Goal: Task Accomplishment & Management: Manage account settings

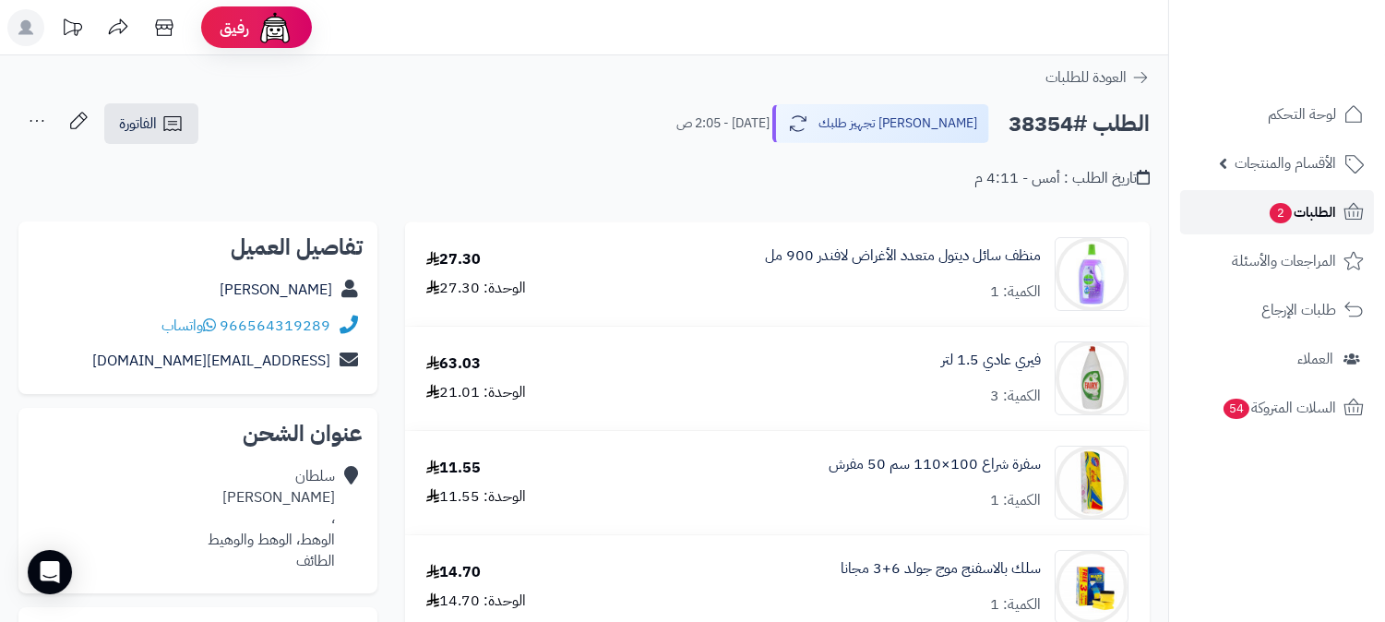
click at [1269, 208] on span "2" at bounding box center [1280, 213] width 22 height 20
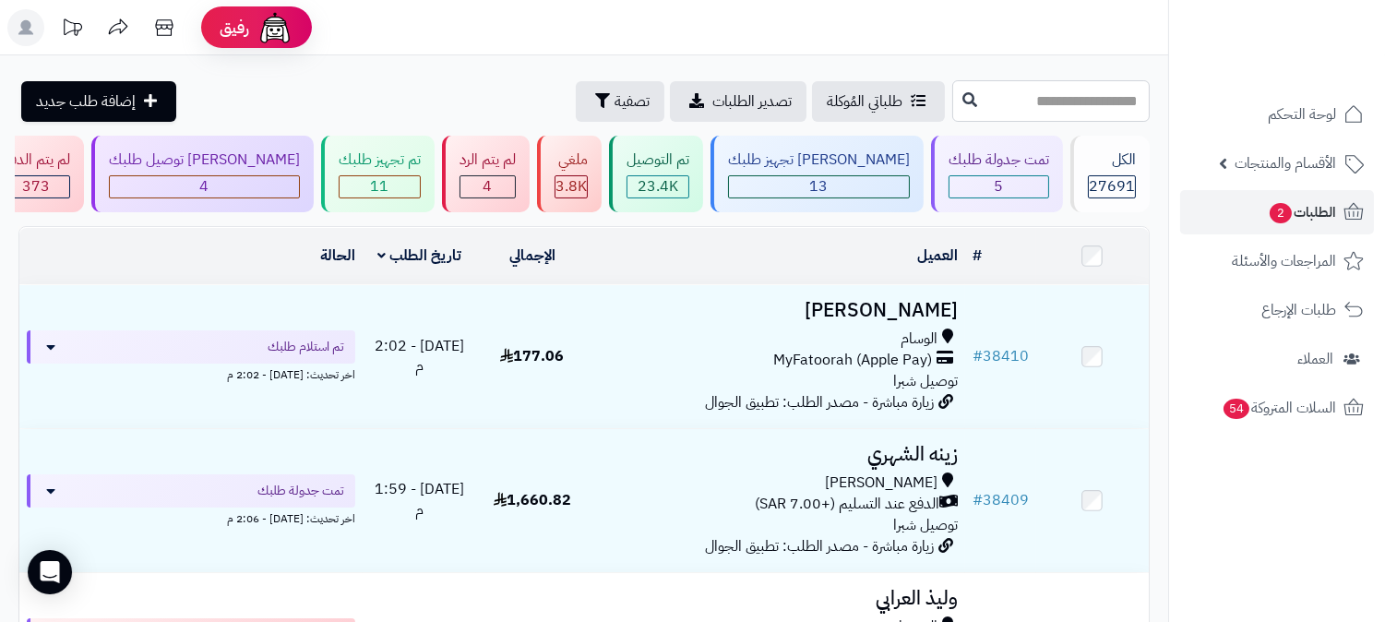
click at [1045, 100] on input "text" at bounding box center [1050, 101] width 197 height 42
type input "*****"
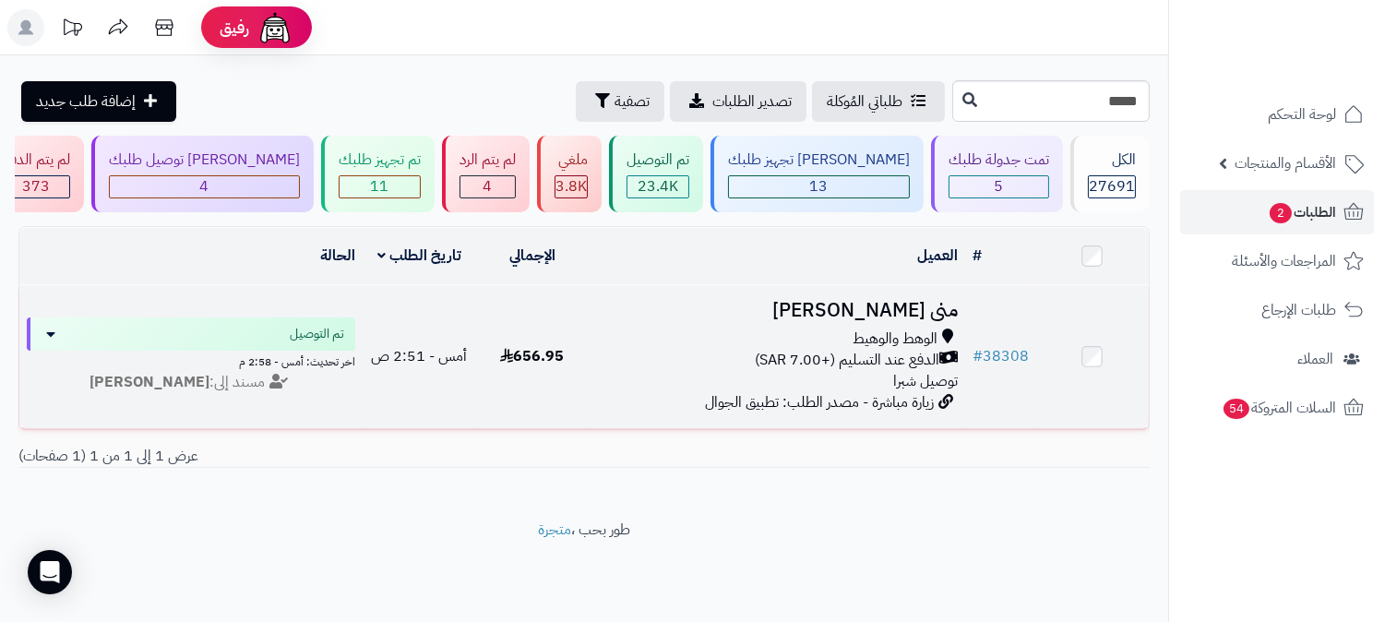
click at [911, 321] on td "منى [PERSON_NAME] الوهط والوهيط الدفع عند التسليم (+7.00 SAR) توصيل شبرا زيارة …" at bounding box center [777, 356] width 376 height 143
click at [936, 356] on span "الدفع عند التسليم (+7.00 SAR)" at bounding box center [847, 360] width 185 height 21
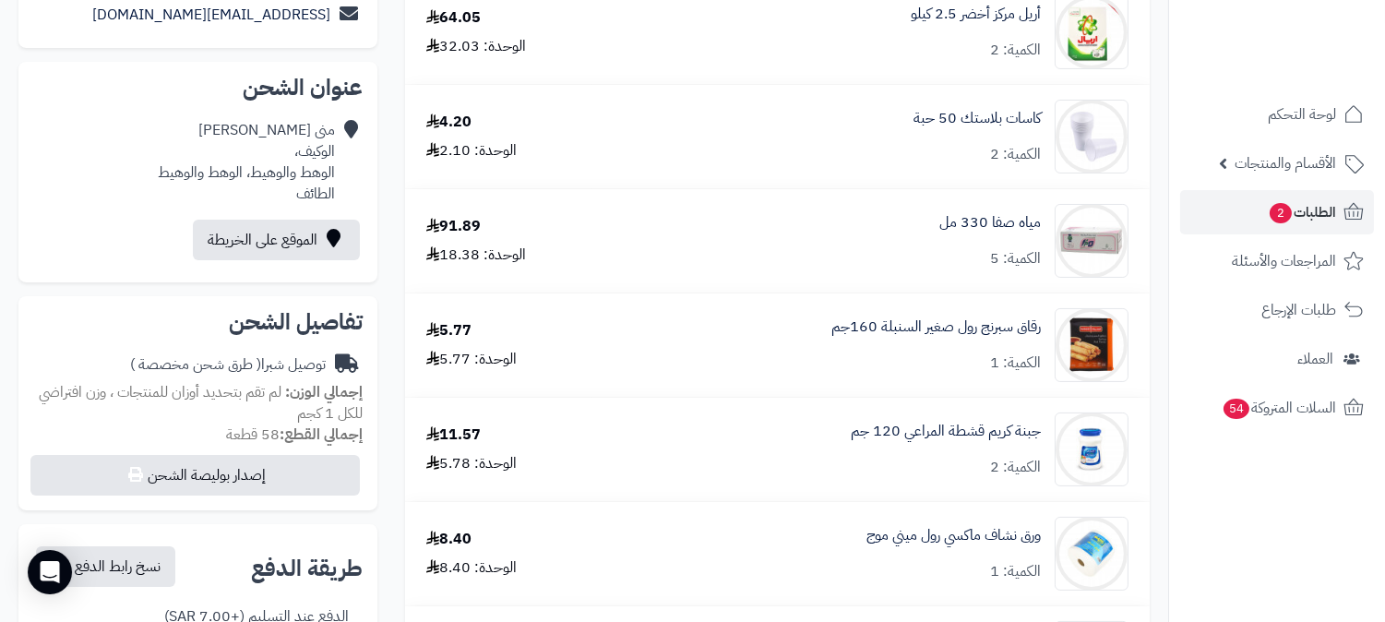
scroll to position [410, 0]
click at [1269, 215] on span "2" at bounding box center [1280, 213] width 22 height 20
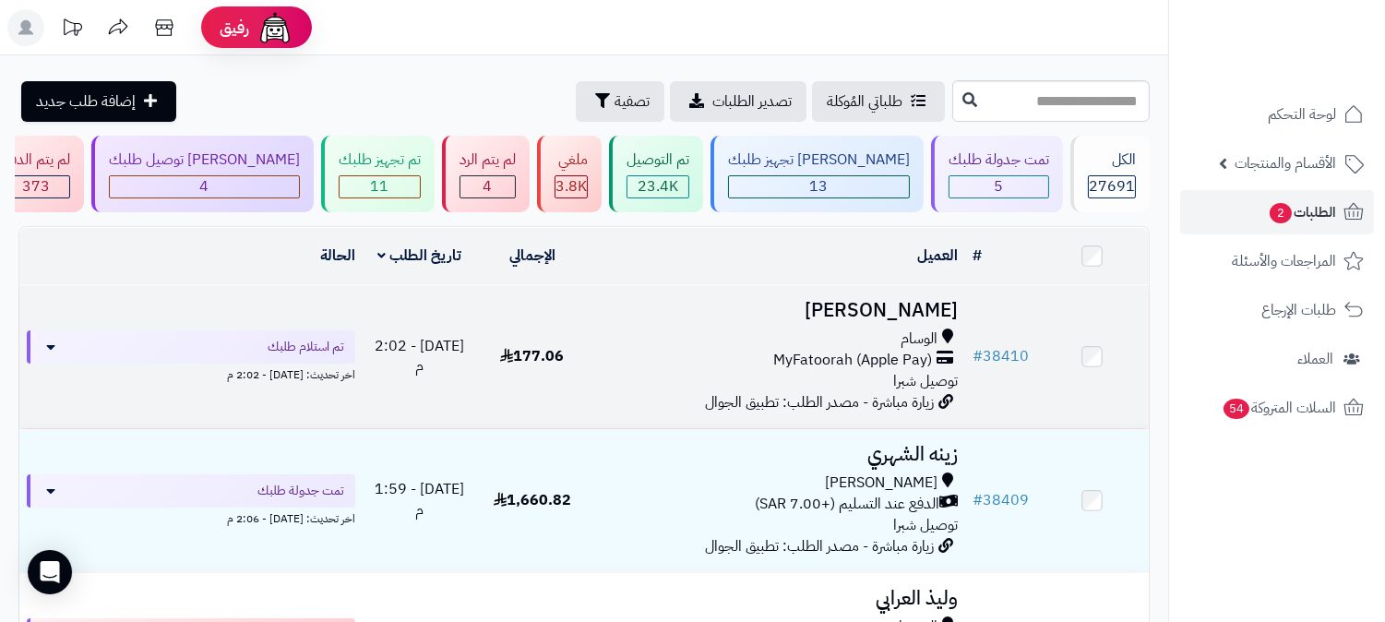
click at [839, 344] on div "الوسام" at bounding box center [777, 338] width 362 height 21
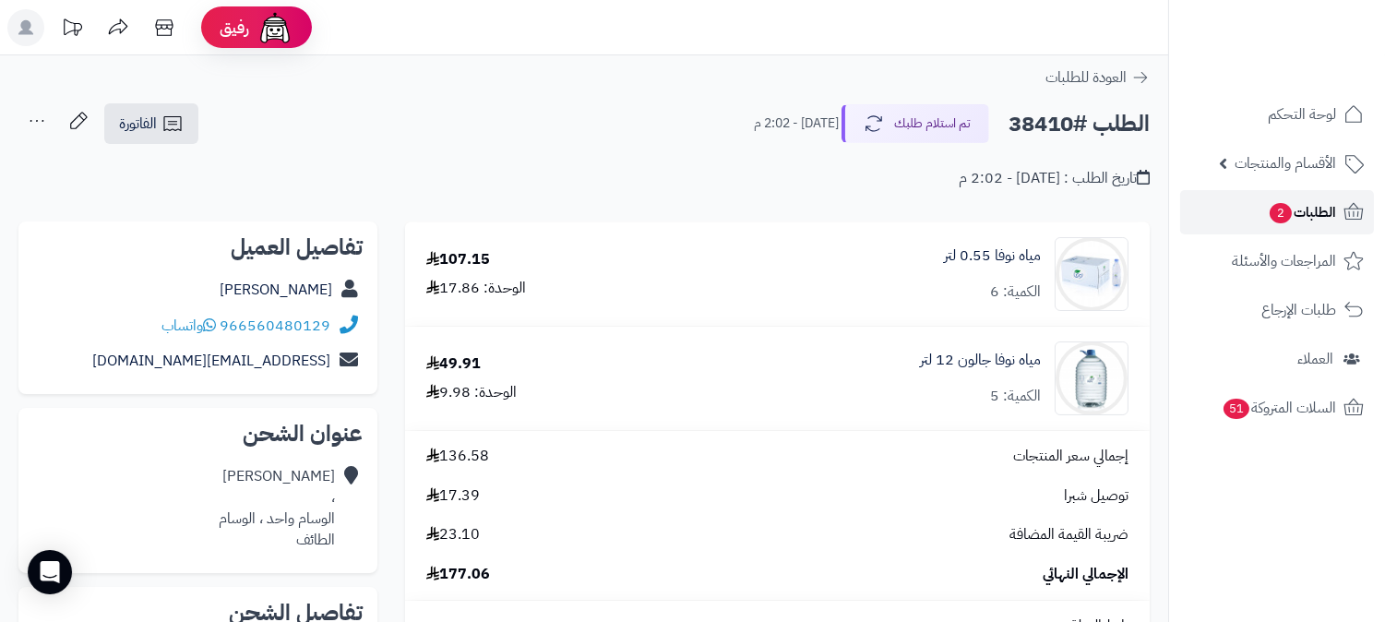
click at [1277, 213] on span "2" at bounding box center [1280, 213] width 22 height 20
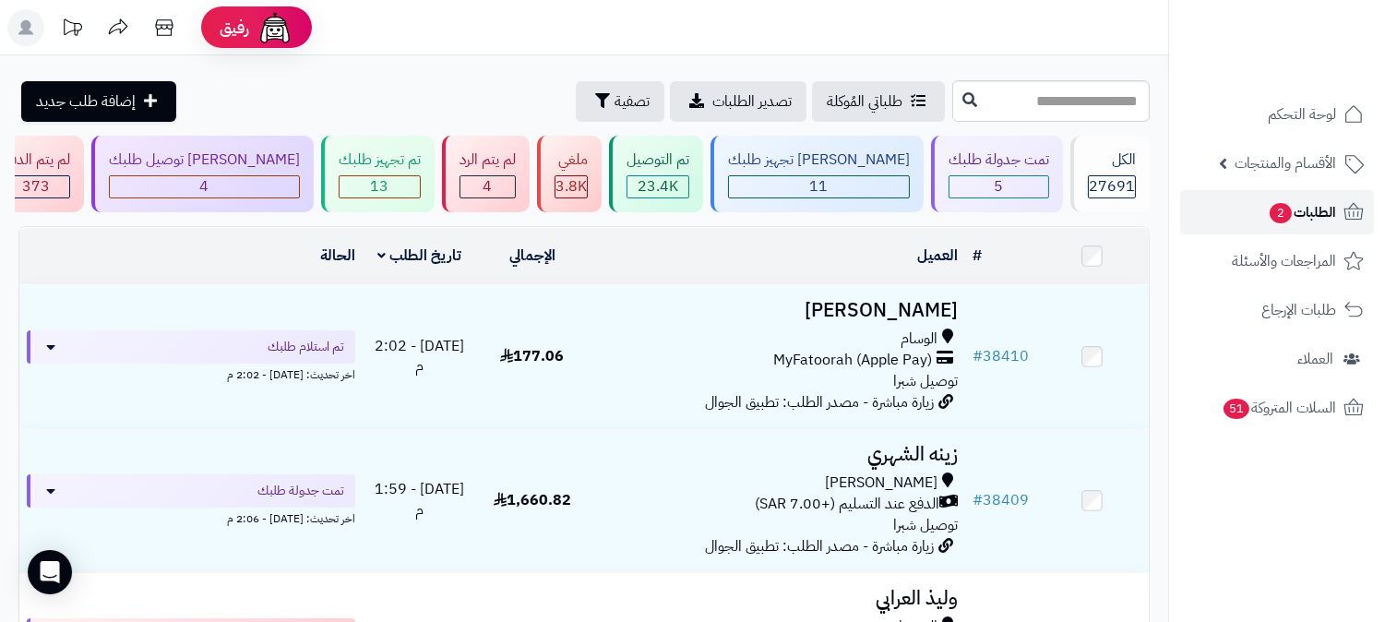
drag, startPoint x: 0, startPoint y: 0, endPoint x: 1310, endPoint y: 208, distance: 1326.3
click at [1310, 208] on span "الطلبات 2" at bounding box center [1302, 212] width 68 height 26
click at [1094, 95] on input "text" at bounding box center [1050, 101] width 197 height 42
type input "*****"
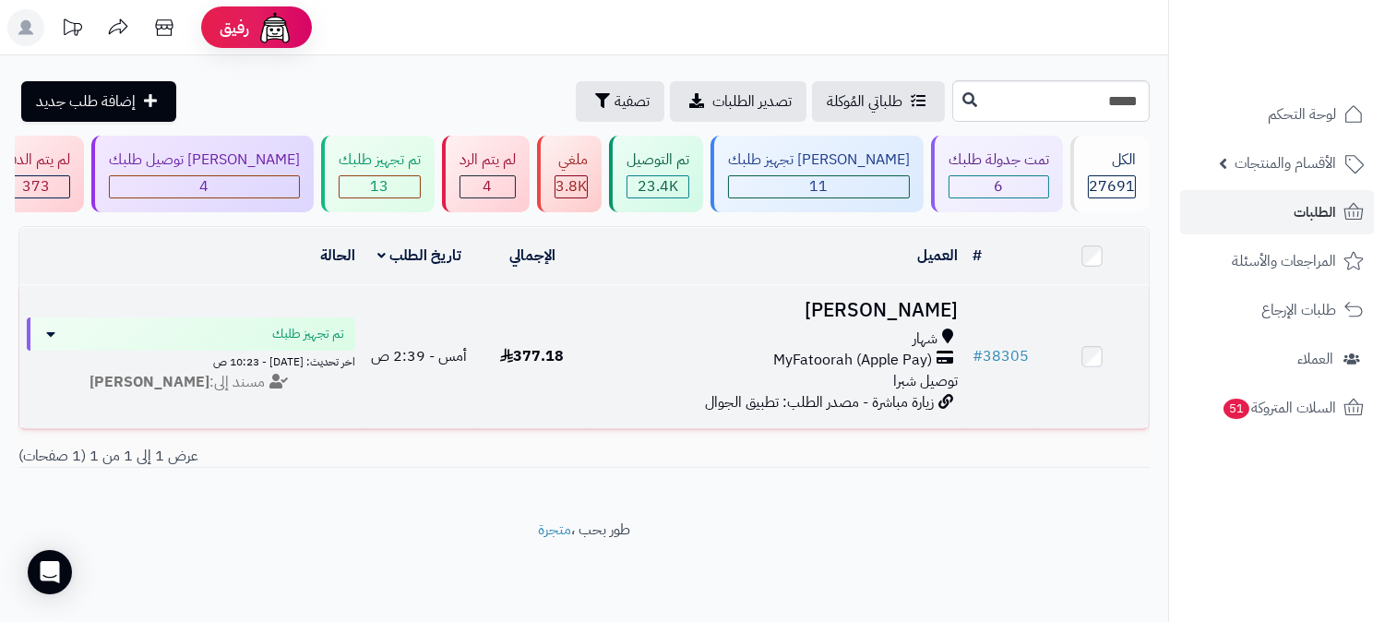
click at [840, 341] on div "شهار" at bounding box center [777, 338] width 362 height 21
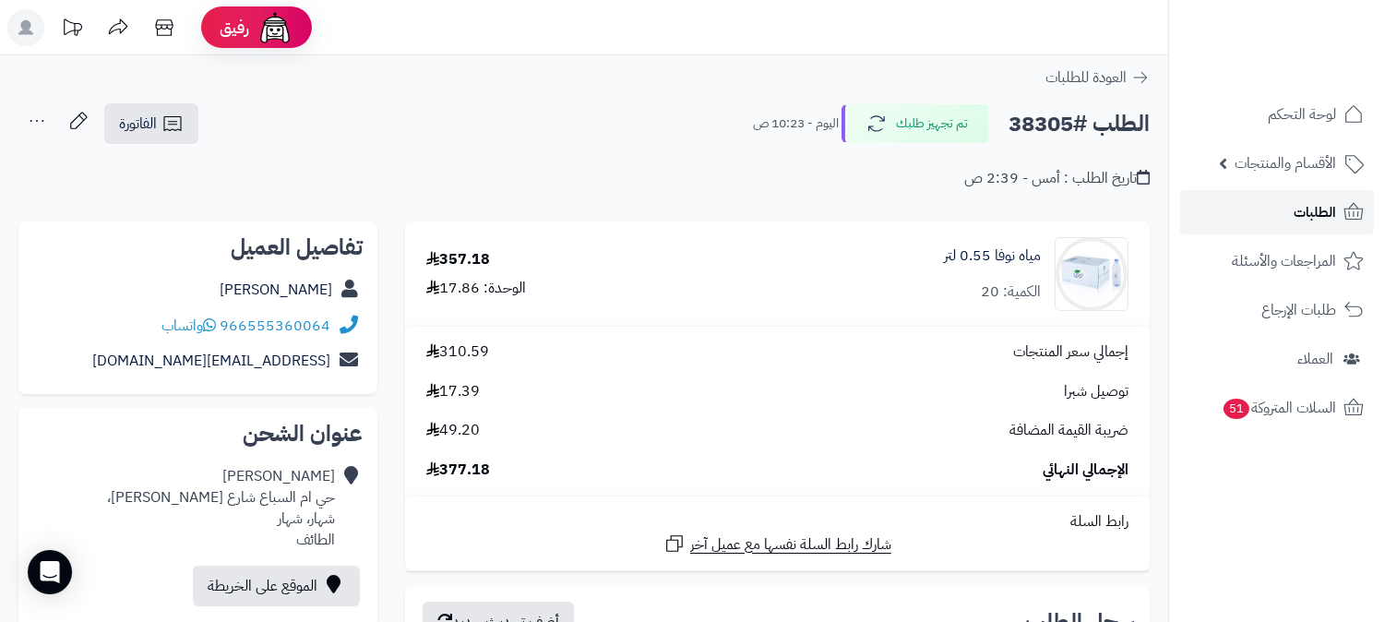
click at [1306, 221] on span "الطلبات" at bounding box center [1314, 212] width 42 height 26
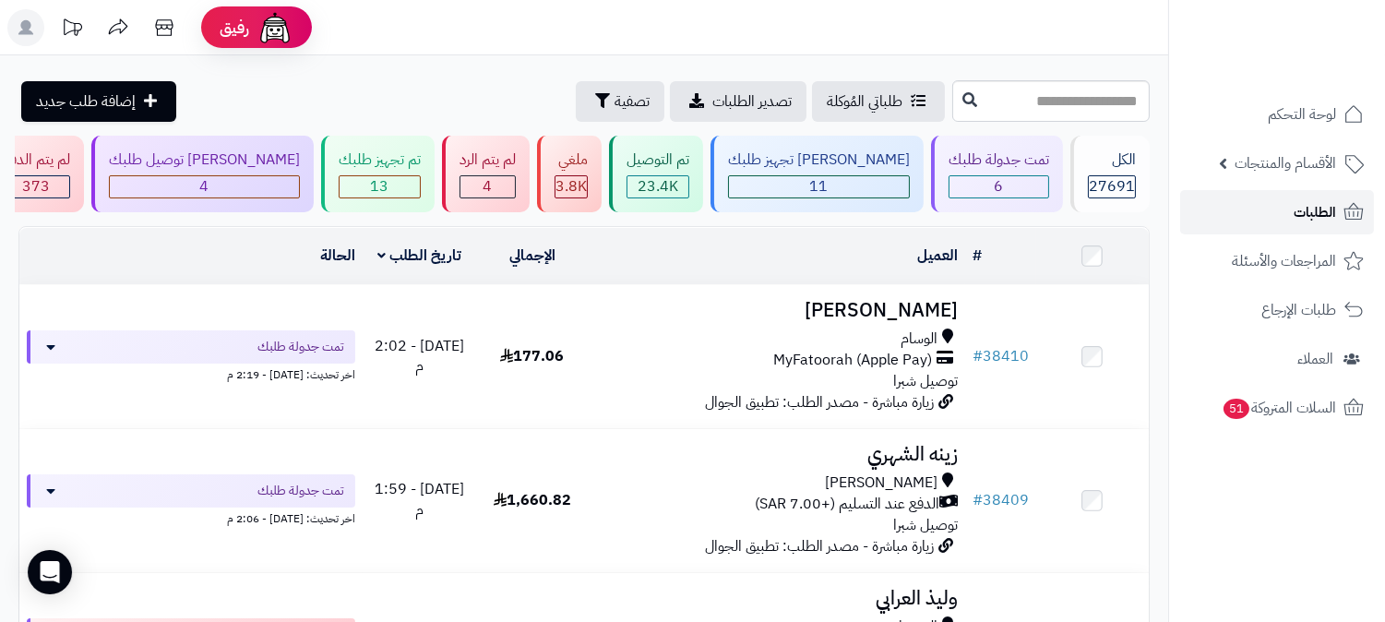
click at [1343, 206] on icon at bounding box center [1353, 212] width 22 height 22
